Goal: Check status: Check status

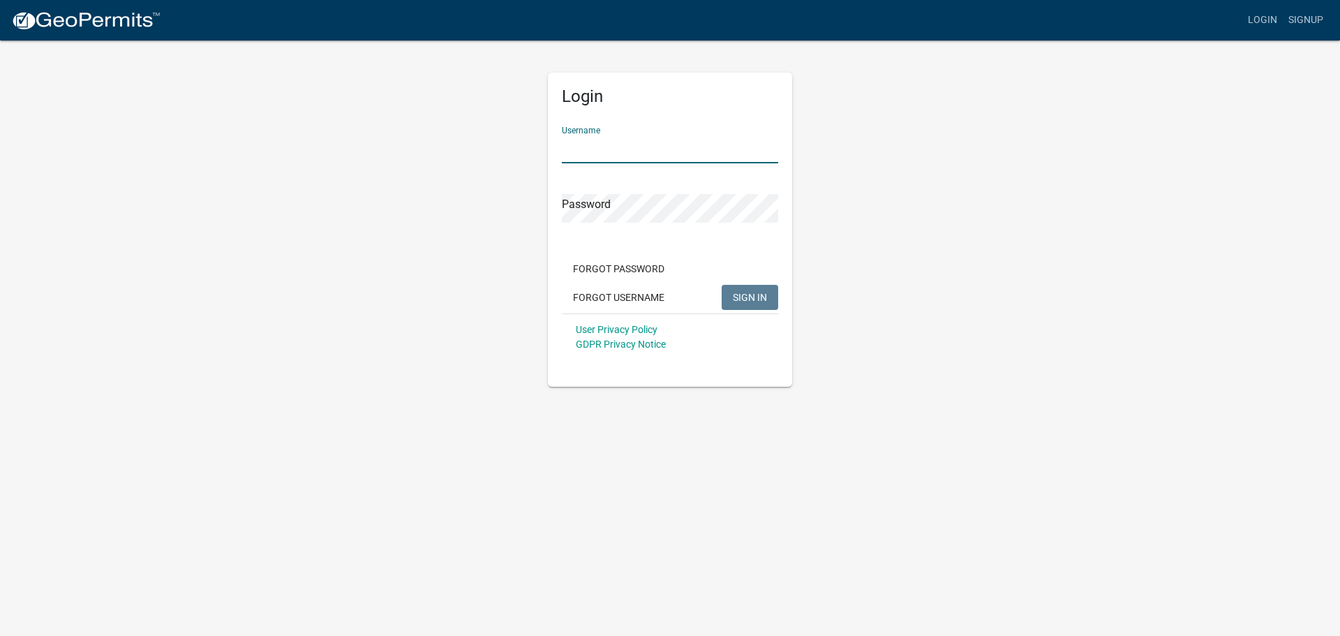
click at [637, 142] on input "Username" at bounding box center [670, 149] width 216 height 29
click at [722, 285] on button "SIGN IN" at bounding box center [750, 297] width 57 height 25
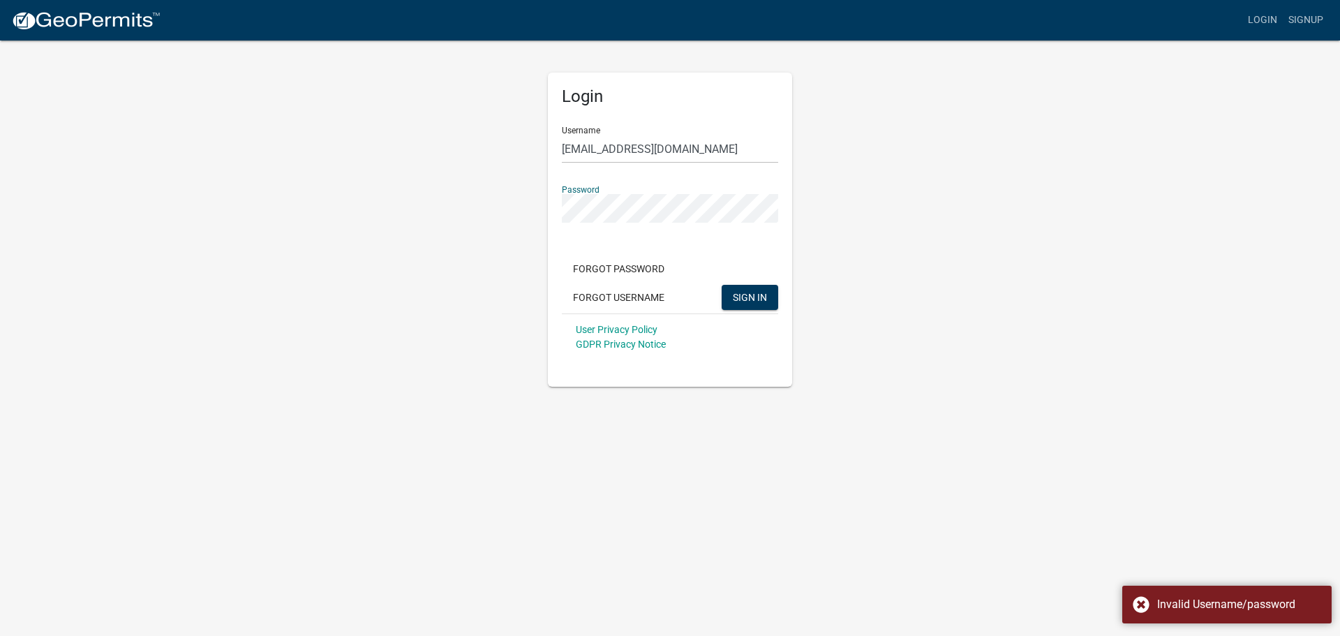
click at [340, 180] on div "Login Username [EMAIL_ADDRESS][DOMAIN_NAME] Password Forgot Password Forgot Use…" at bounding box center [670, 213] width 796 height 348
click at [722, 285] on button "SIGN IN" at bounding box center [750, 297] width 57 height 25
click at [94, 196] on app-login-view "more_horiz Login Signup Login Username [EMAIL_ADDRESS][DOMAIN_NAME] Password Fo…" at bounding box center [670, 193] width 1340 height 387
click at [722, 285] on button "SIGN IN" at bounding box center [750, 297] width 57 height 25
click at [206, 195] on app-login-view "more_horiz Login Signup Login Username [EMAIL_ADDRESS][DOMAIN_NAME] Password Fo…" at bounding box center [670, 193] width 1340 height 387
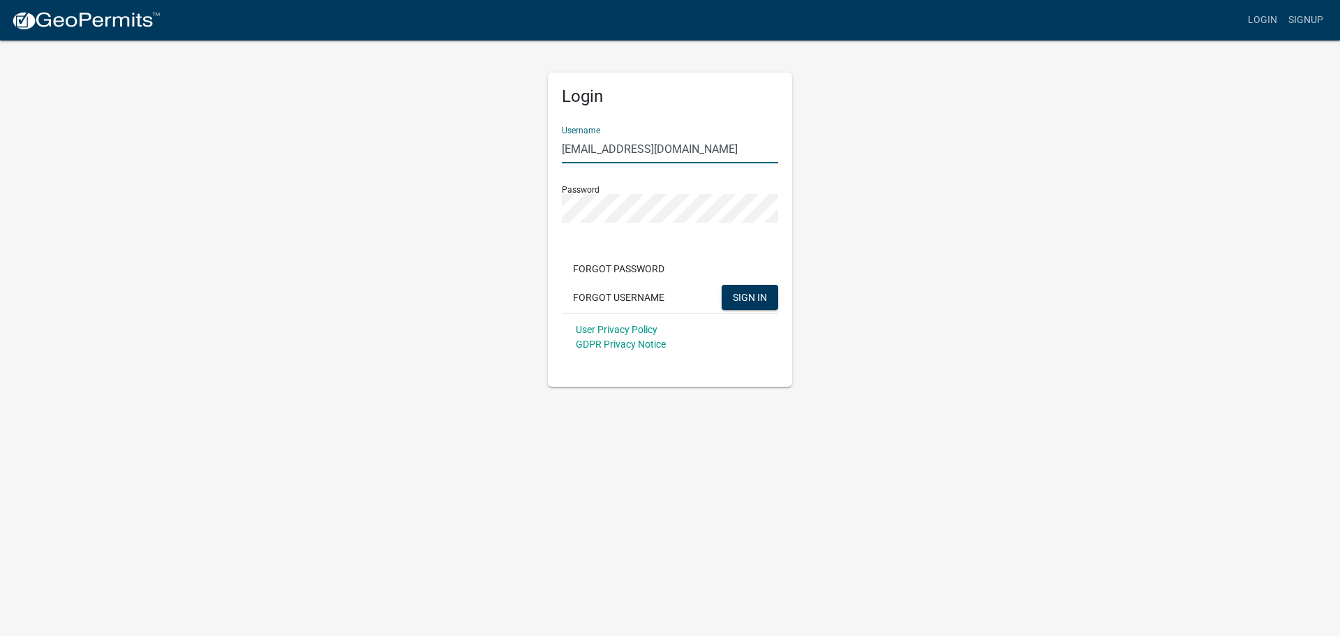
drag, startPoint x: 668, startPoint y: 149, endPoint x: 0, endPoint y: 86, distance: 671.0
click at [227, 103] on app-login-view "more_horiz Login Signup Login Username [EMAIL_ADDRESS][DOMAIN_NAME] Password Fo…" at bounding box center [670, 193] width 1340 height 387
type input "llkent"
click at [722, 285] on button "SIGN IN" at bounding box center [750, 297] width 57 height 25
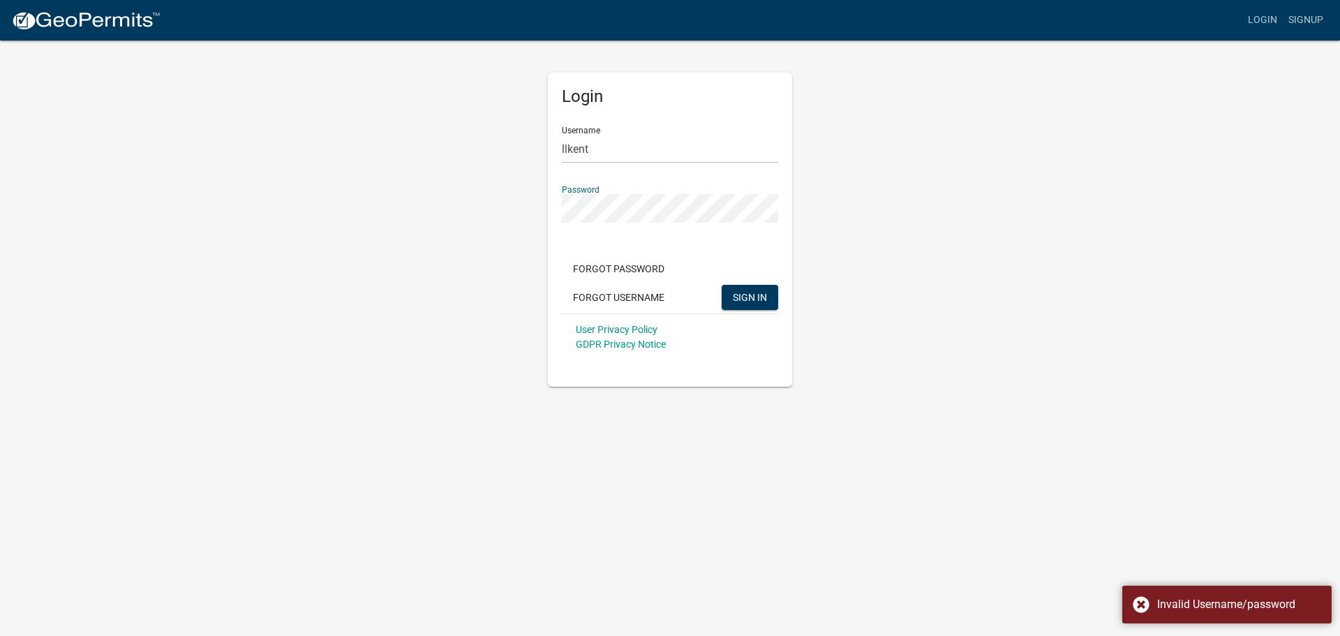
click at [722, 285] on button "SIGN IN" at bounding box center [750, 297] width 57 height 25
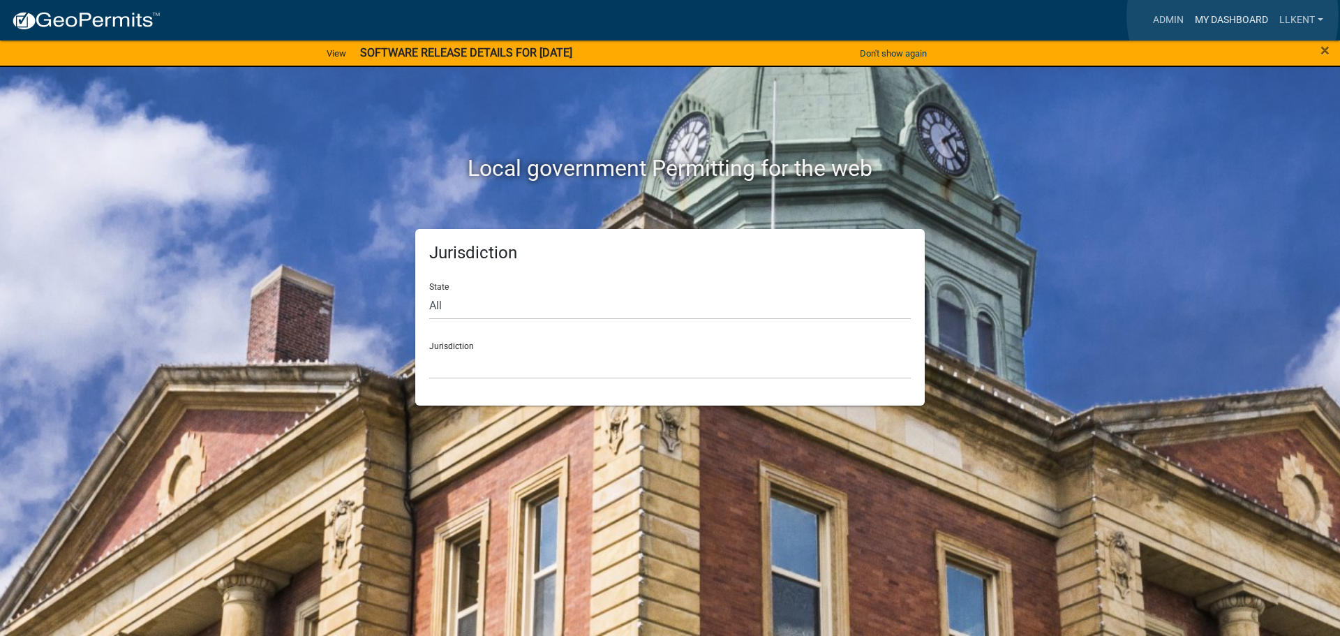
click at [1233, 16] on link "My Dashboard" at bounding box center [1231, 20] width 84 height 27
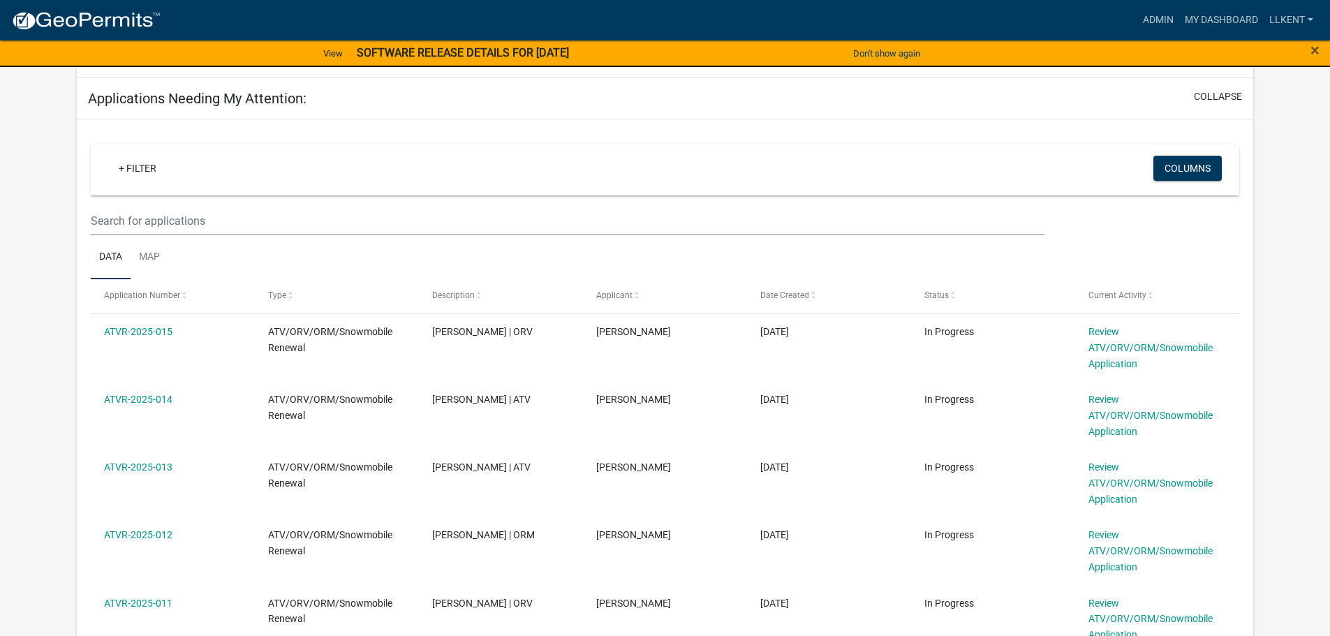
scroll to position [209, 0]
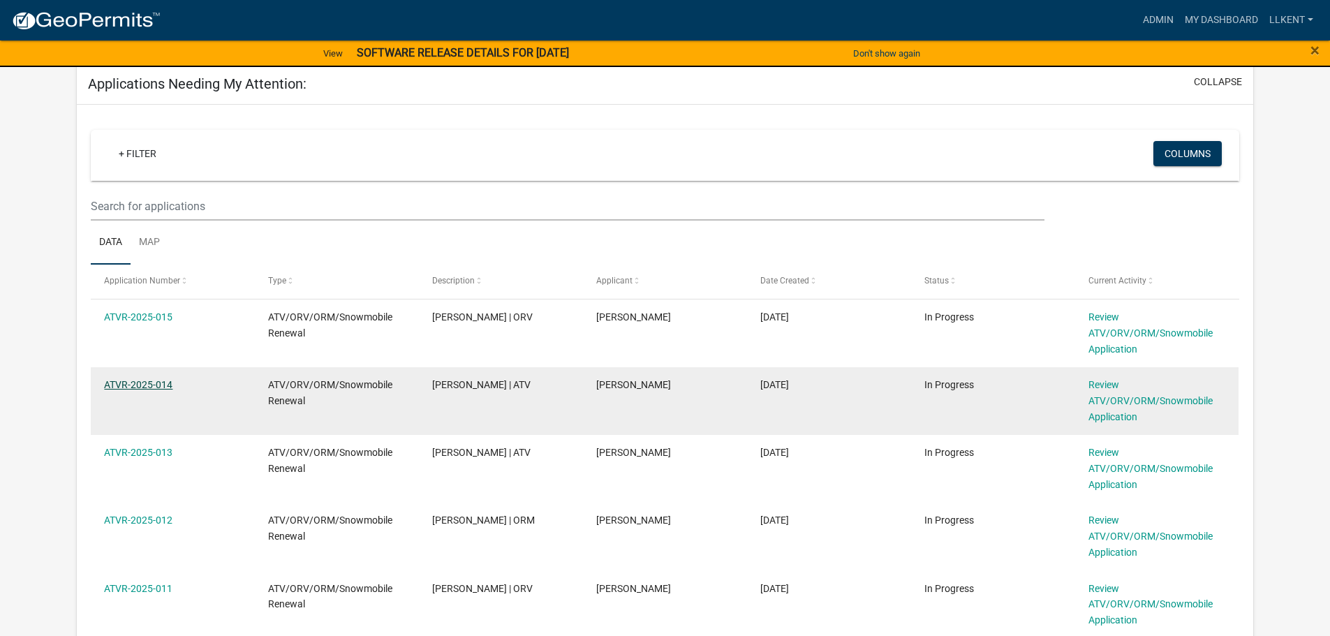
click at [133, 388] on link "ATVR-2025-014" at bounding box center [138, 384] width 68 height 11
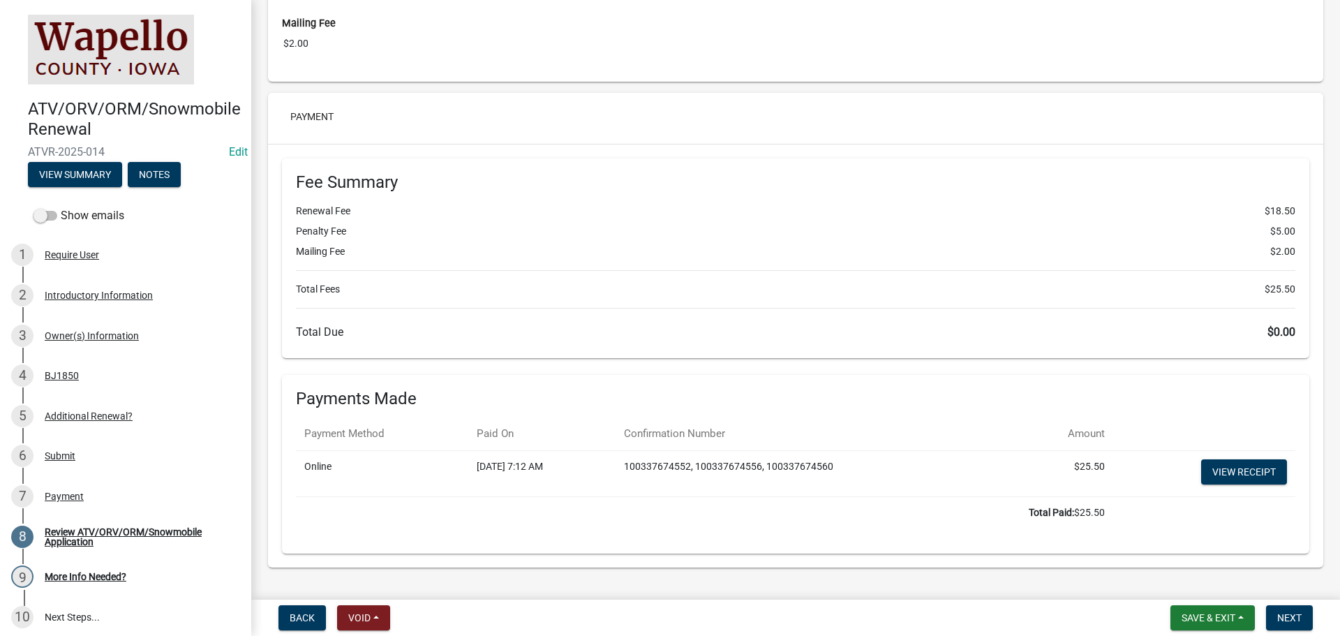
scroll to position [2852, 0]
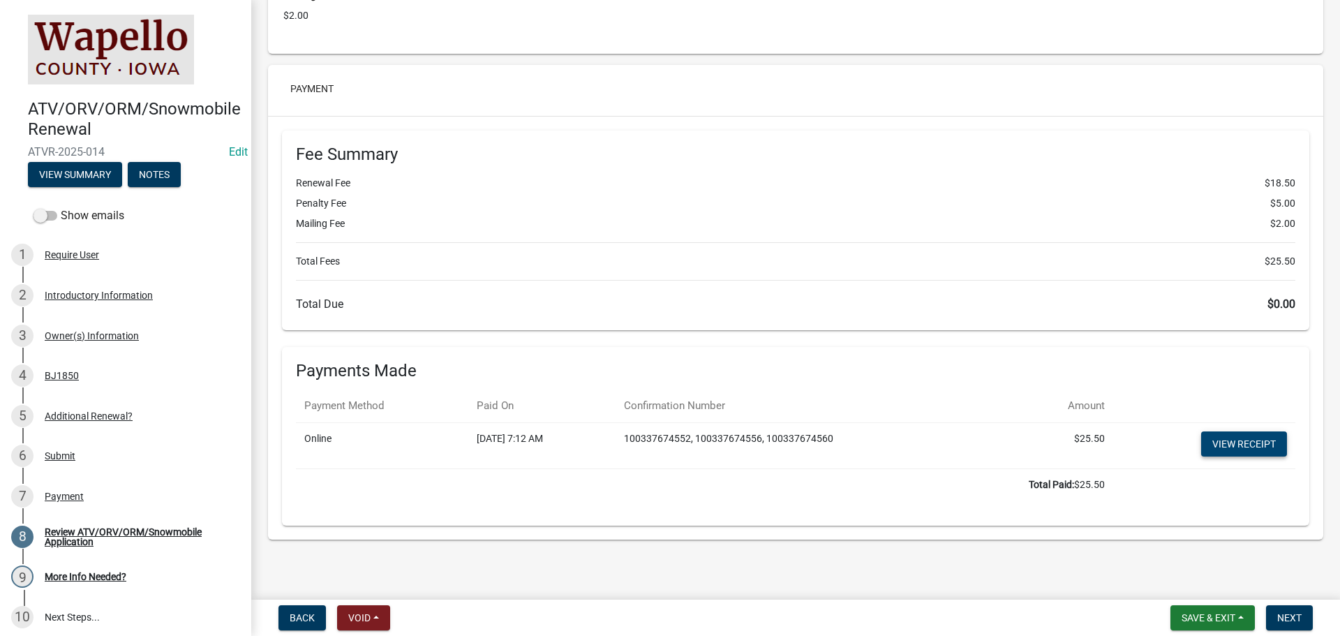
click at [1243, 436] on link "View receipt" at bounding box center [1244, 443] width 86 height 25
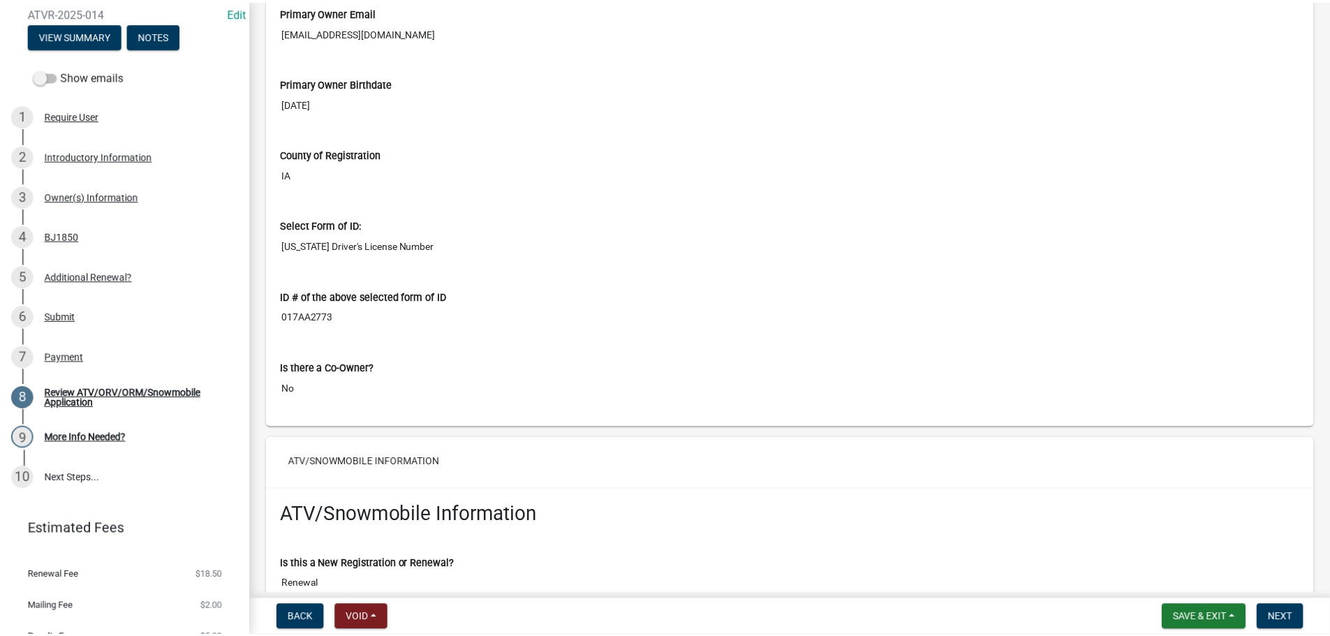
scroll to position [757, 0]
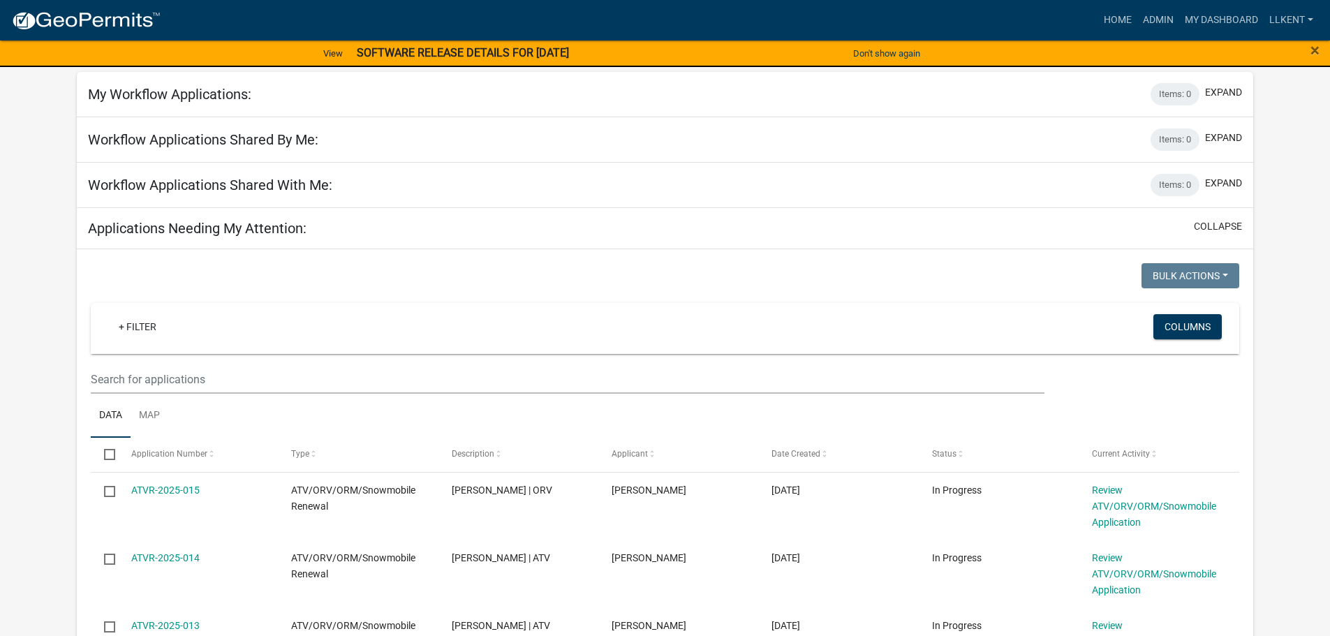
scroll to position [209, 0]
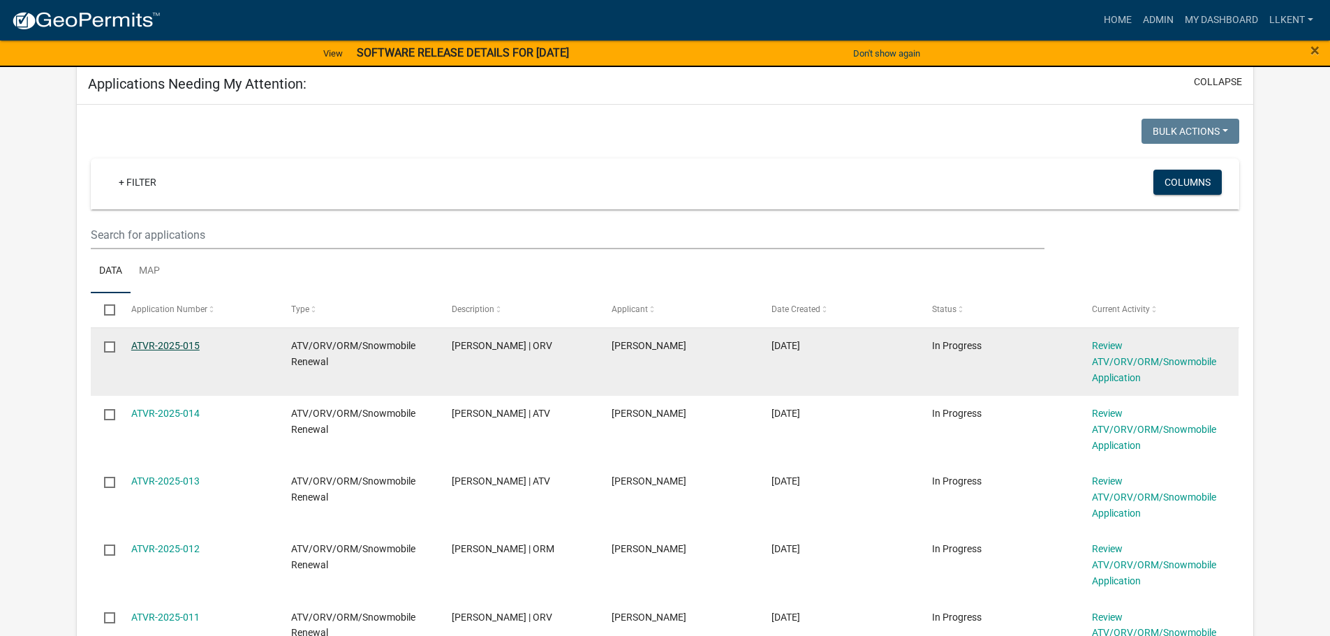
click at [185, 343] on link "ATVR-2025-015" at bounding box center [165, 345] width 68 height 11
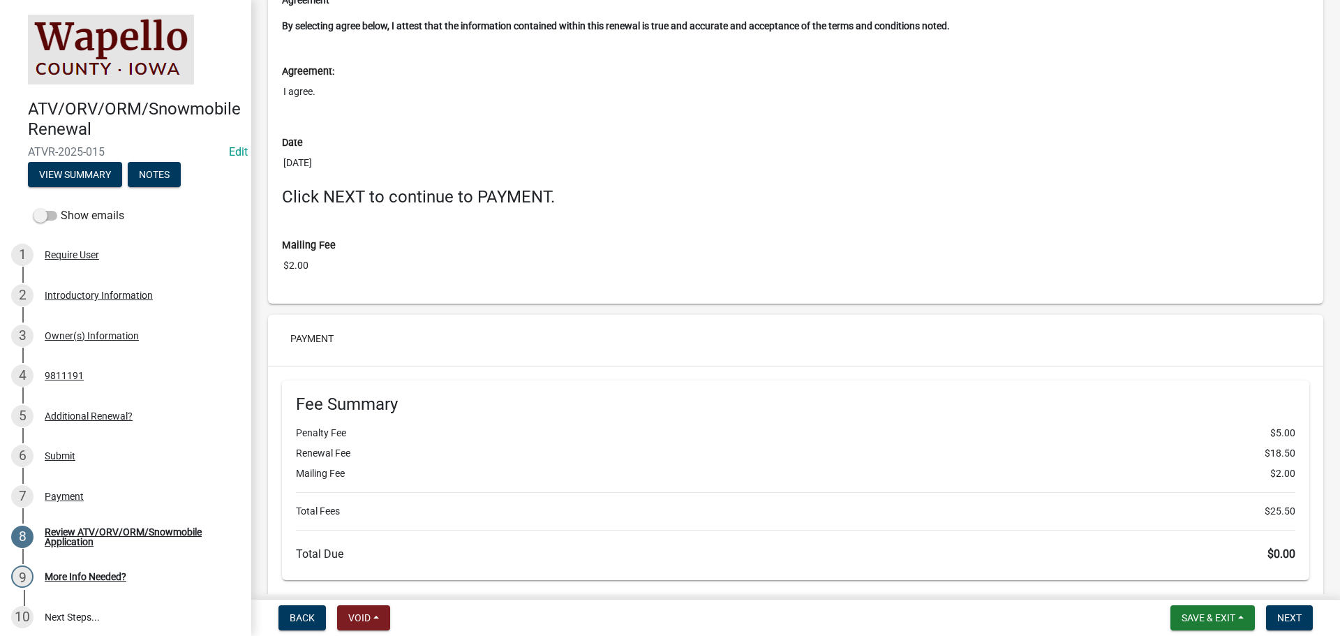
scroll to position [2722, 0]
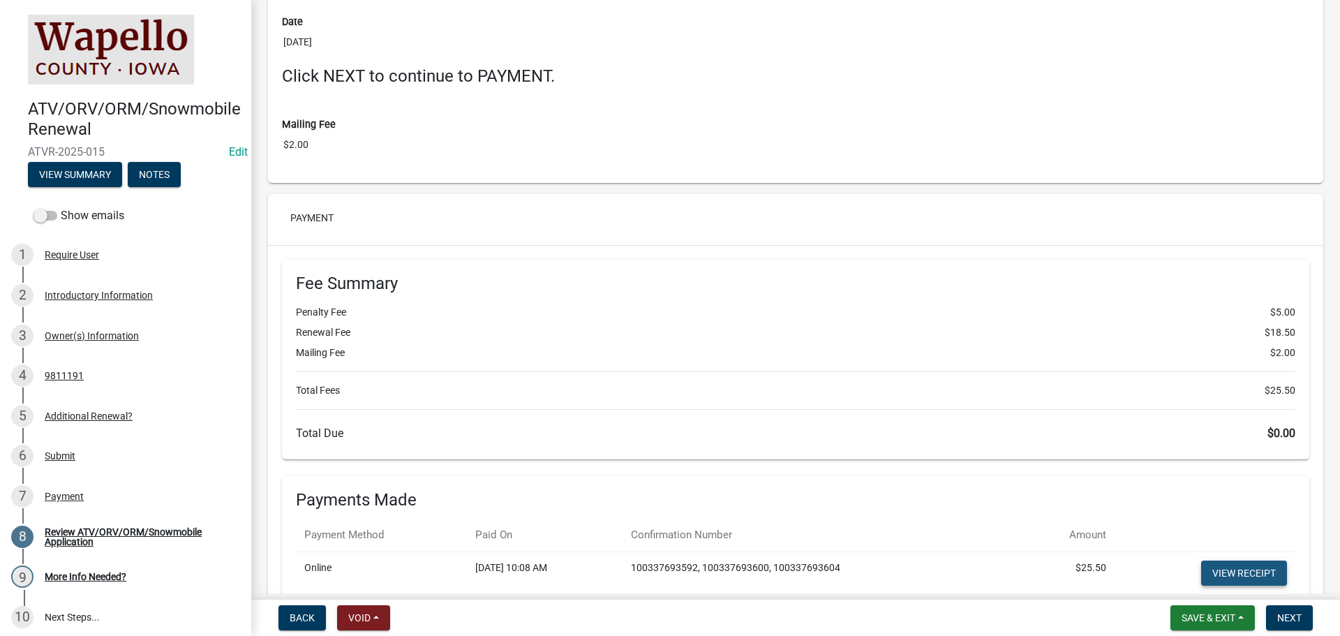
click at [1227, 572] on link "View receipt" at bounding box center [1244, 573] width 86 height 25
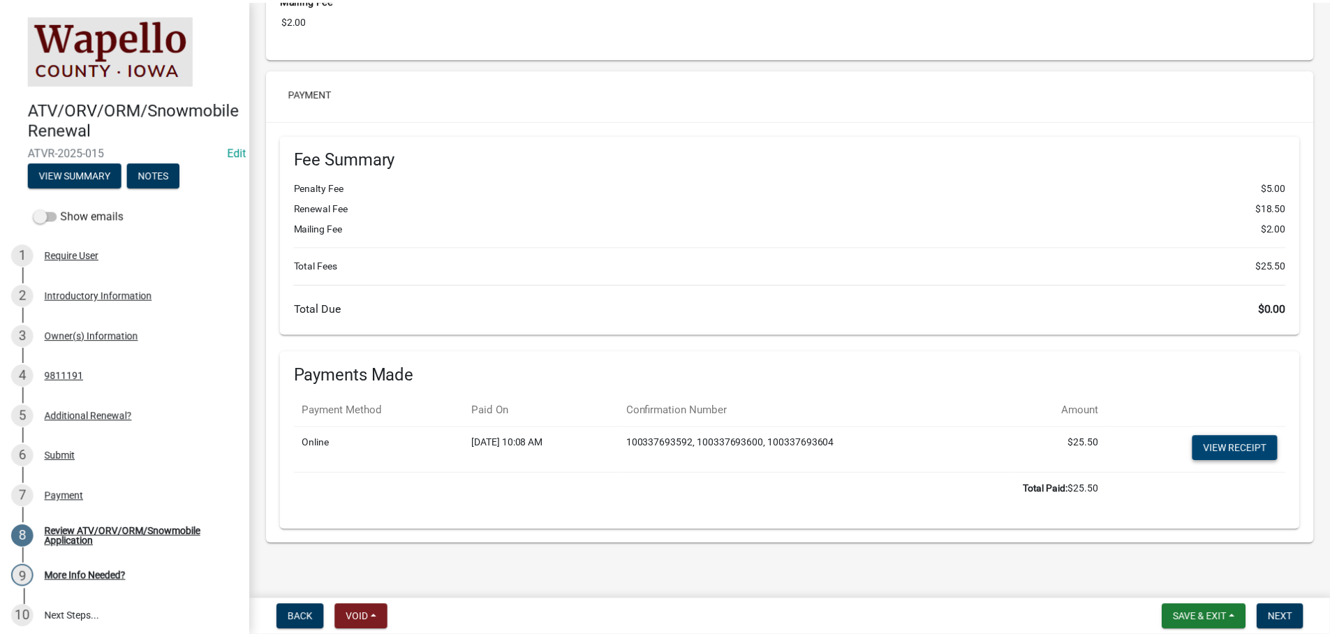
scroll to position [2852, 0]
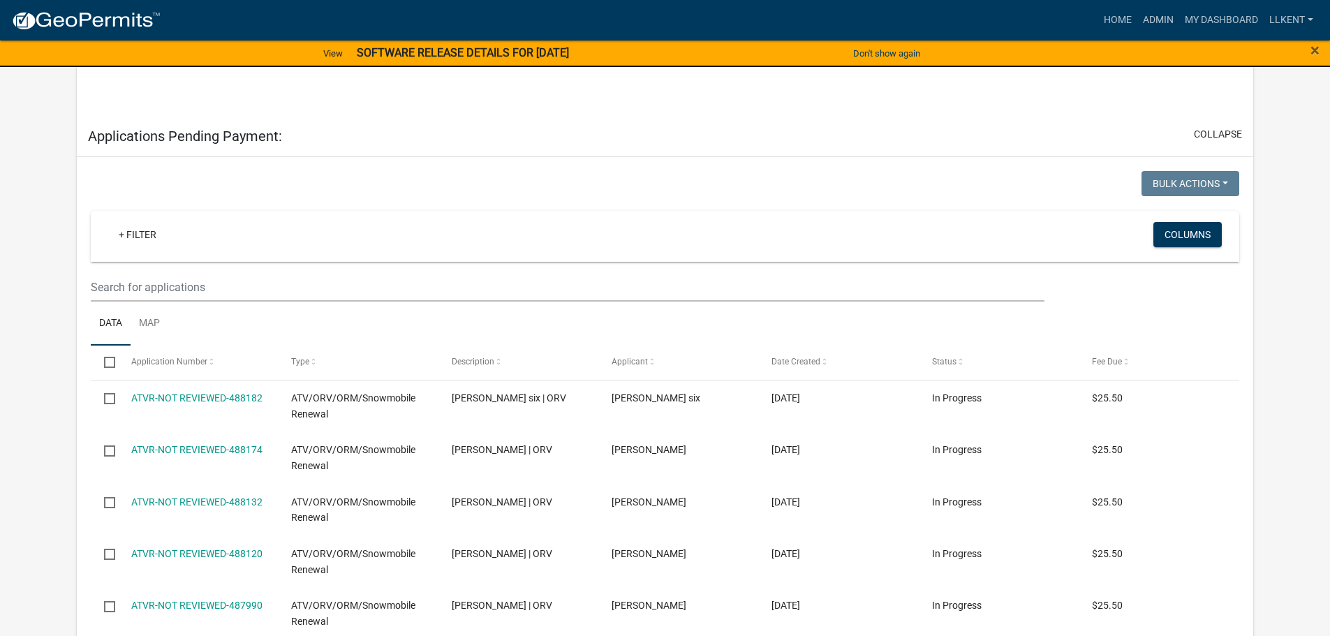
scroll to position [1129, 0]
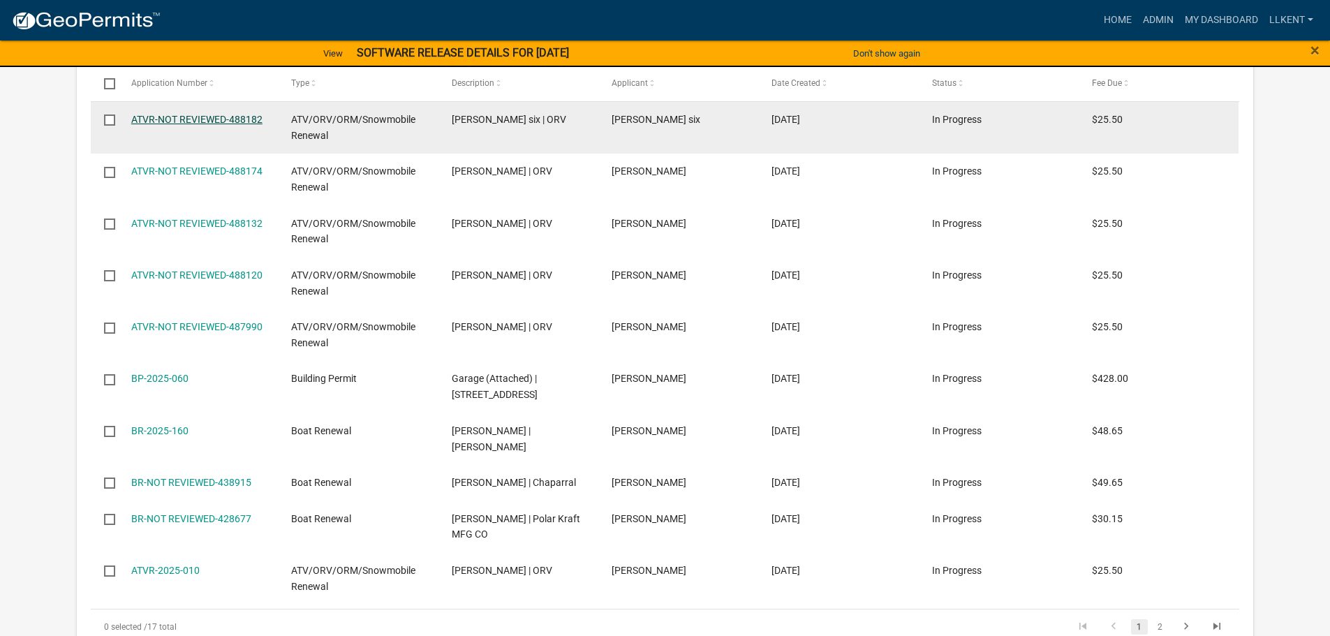
click at [198, 114] on link "ATVR-NOT REVIEWED-488182" at bounding box center [196, 119] width 131 height 11
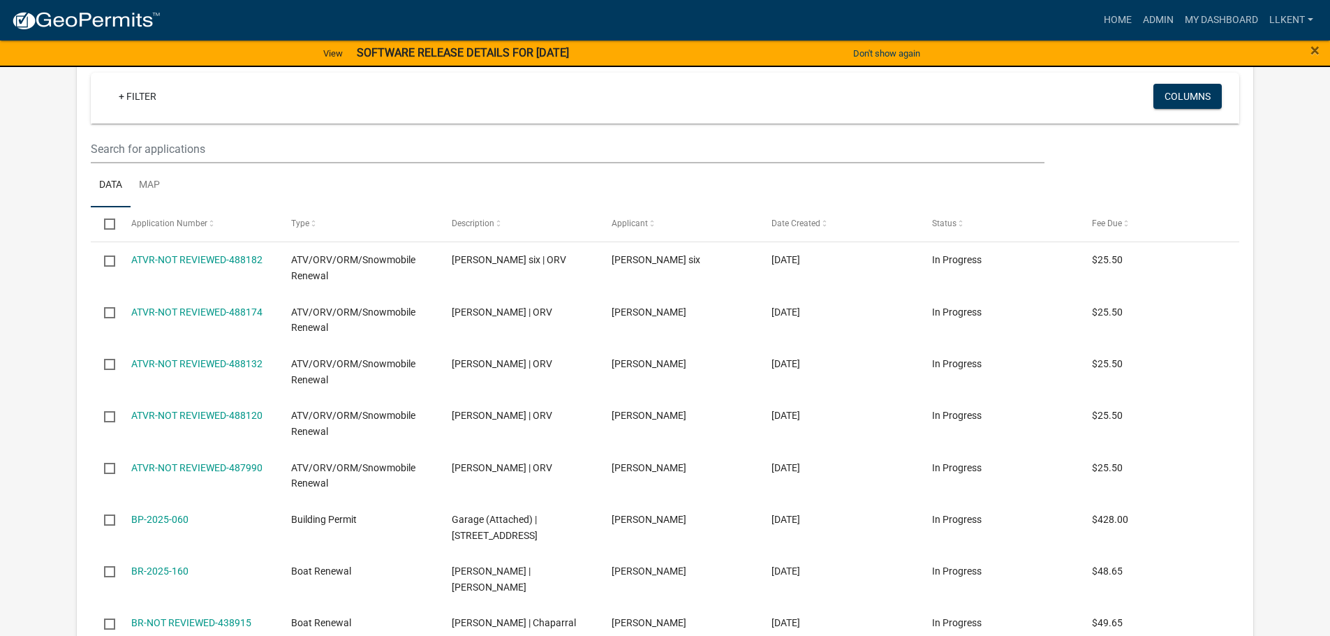
scroll to position [349, 0]
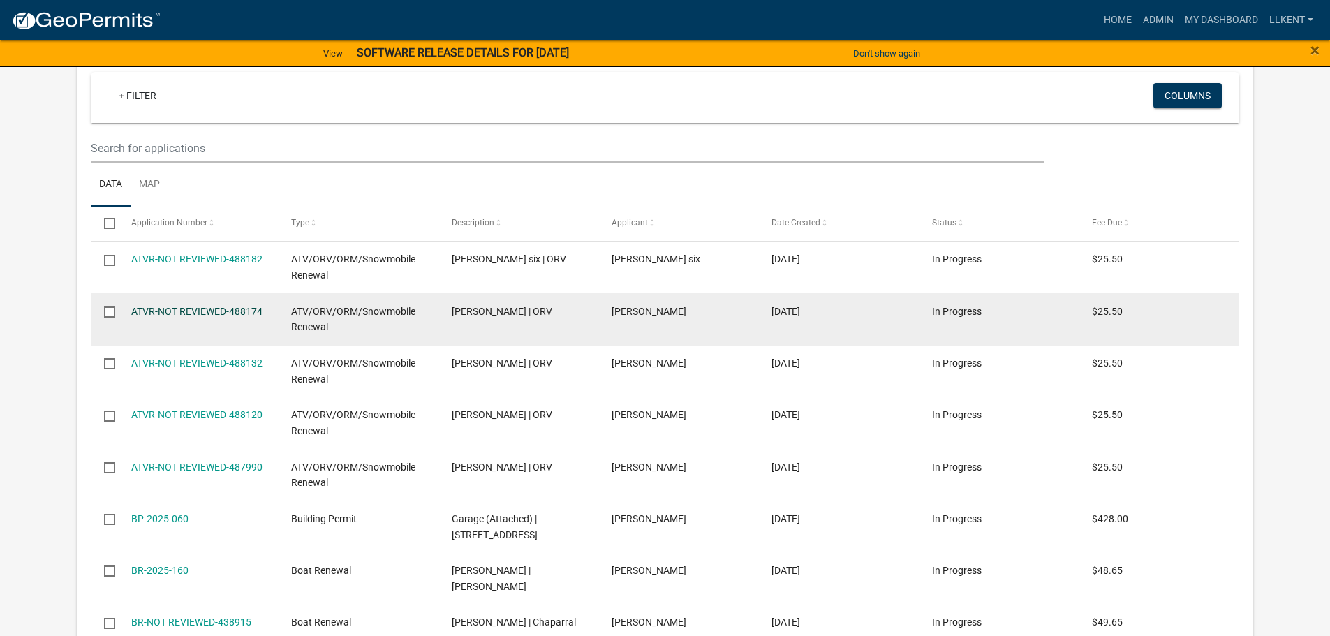
click at [188, 313] on link "ATVR-NOT REVIEWED-488174" at bounding box center [196, 311] width 131 height 11
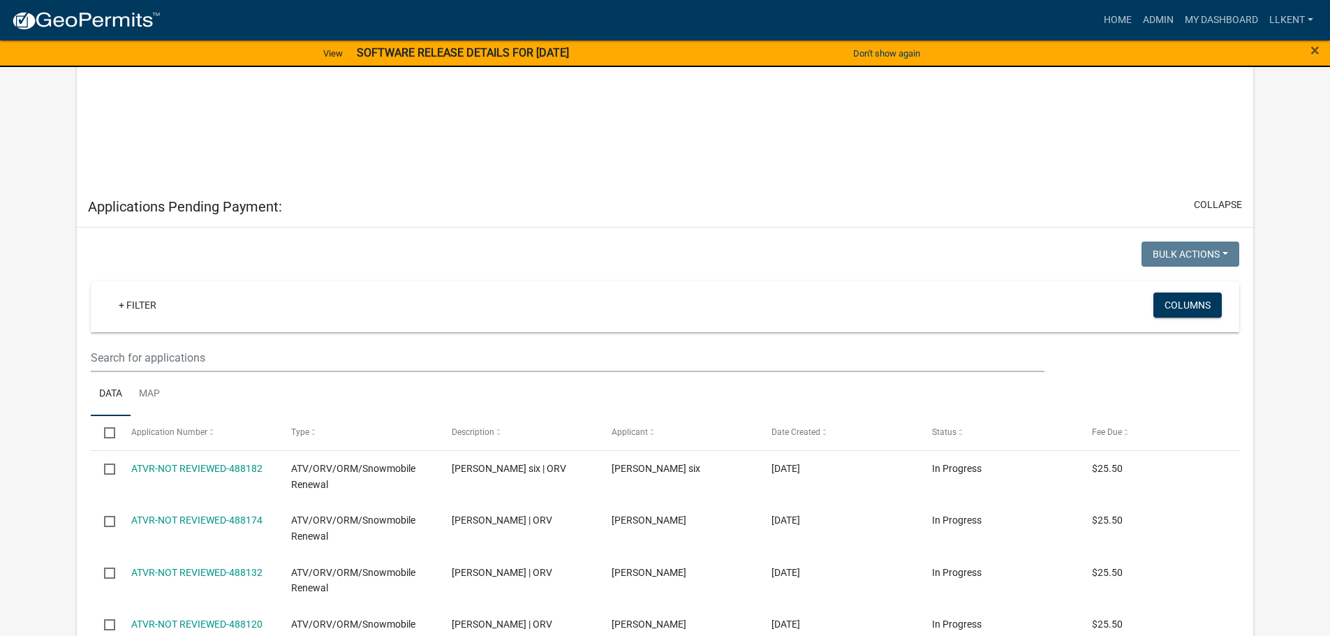
scroll to position [1059, 0]
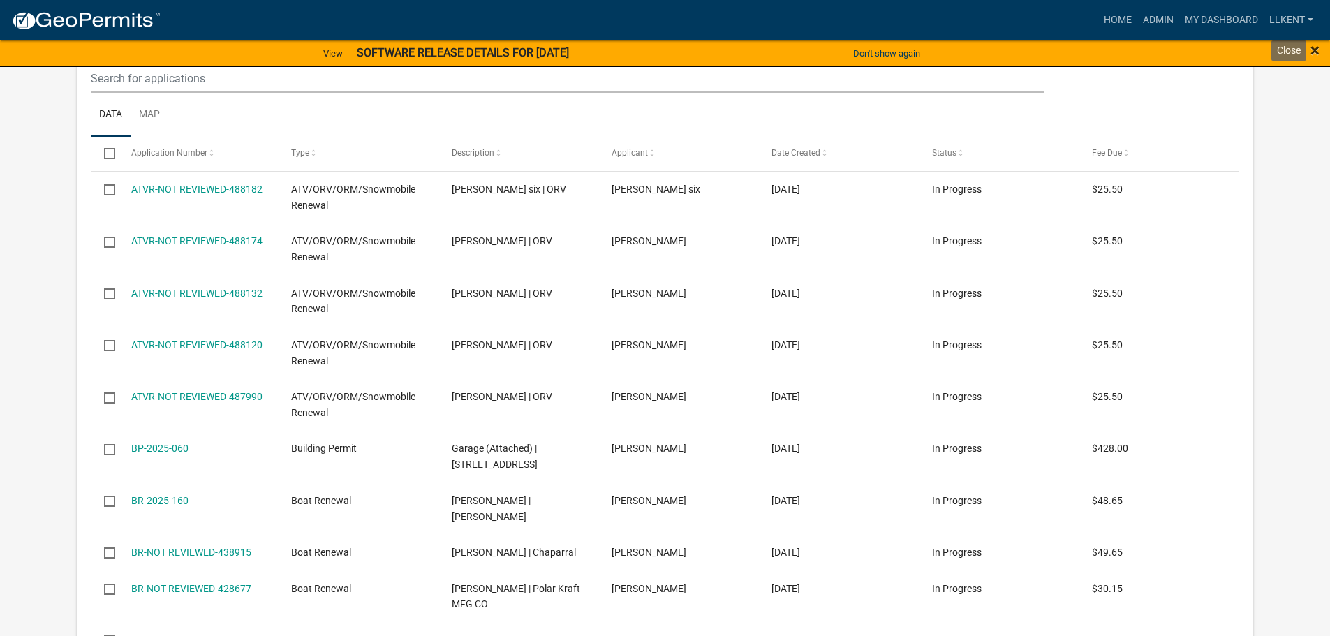
click at [1312, 48] on span "×" at bounding box center [1314, 50] width 9 height 20
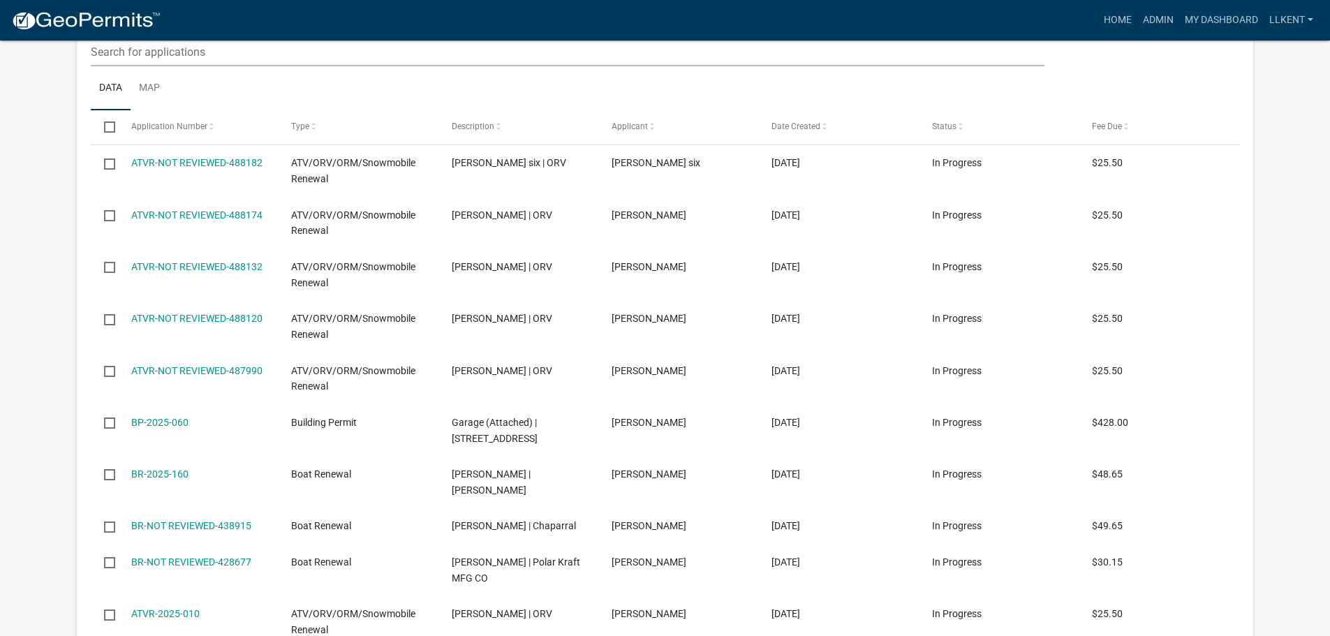
scroll to position [1032, 0]
